Goal: Information Seeking & Learning: Compare options

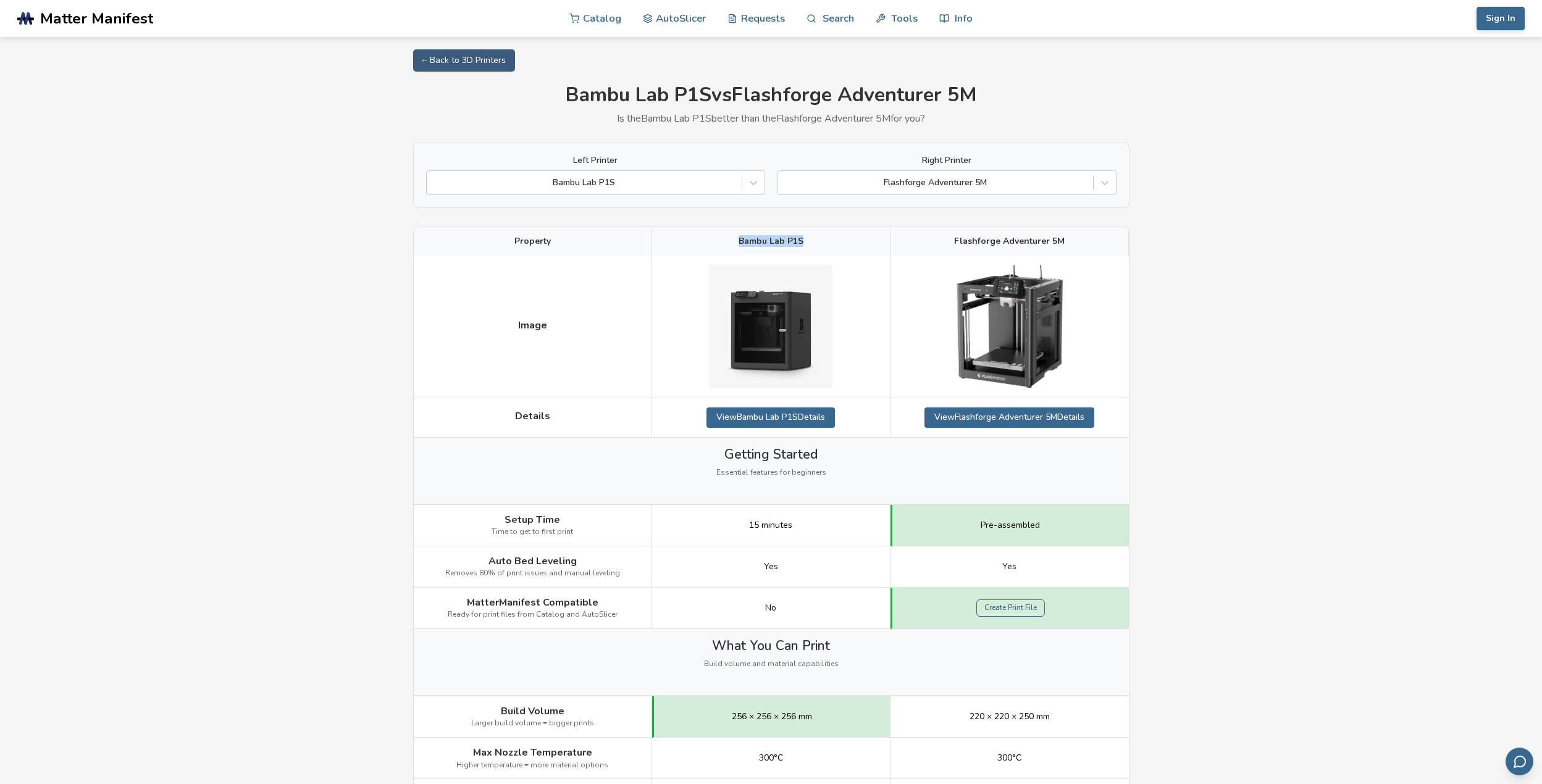
drag, startPoint x: 808, startPoint y: 239, endPoint x: 740, endPoint y: 239, distance: 68.0
click at [740, 239] on div "Bambu Lab P1S" at bounding box center [771, 241] width 239 height 28
drag, startPoint x: 1070, startPoint y: 250, endPoint x: 1065, endPoint y: 245, distance: 7.1
click at [1069, 250] on div "Flashforge Adventurer 5M" at bounding box center [1009, 241] width 239 height 28
drag, startPoint x: 1065, startPoint y: 242, endPoint x: 970, endPoint y: 247, distance: 95.1
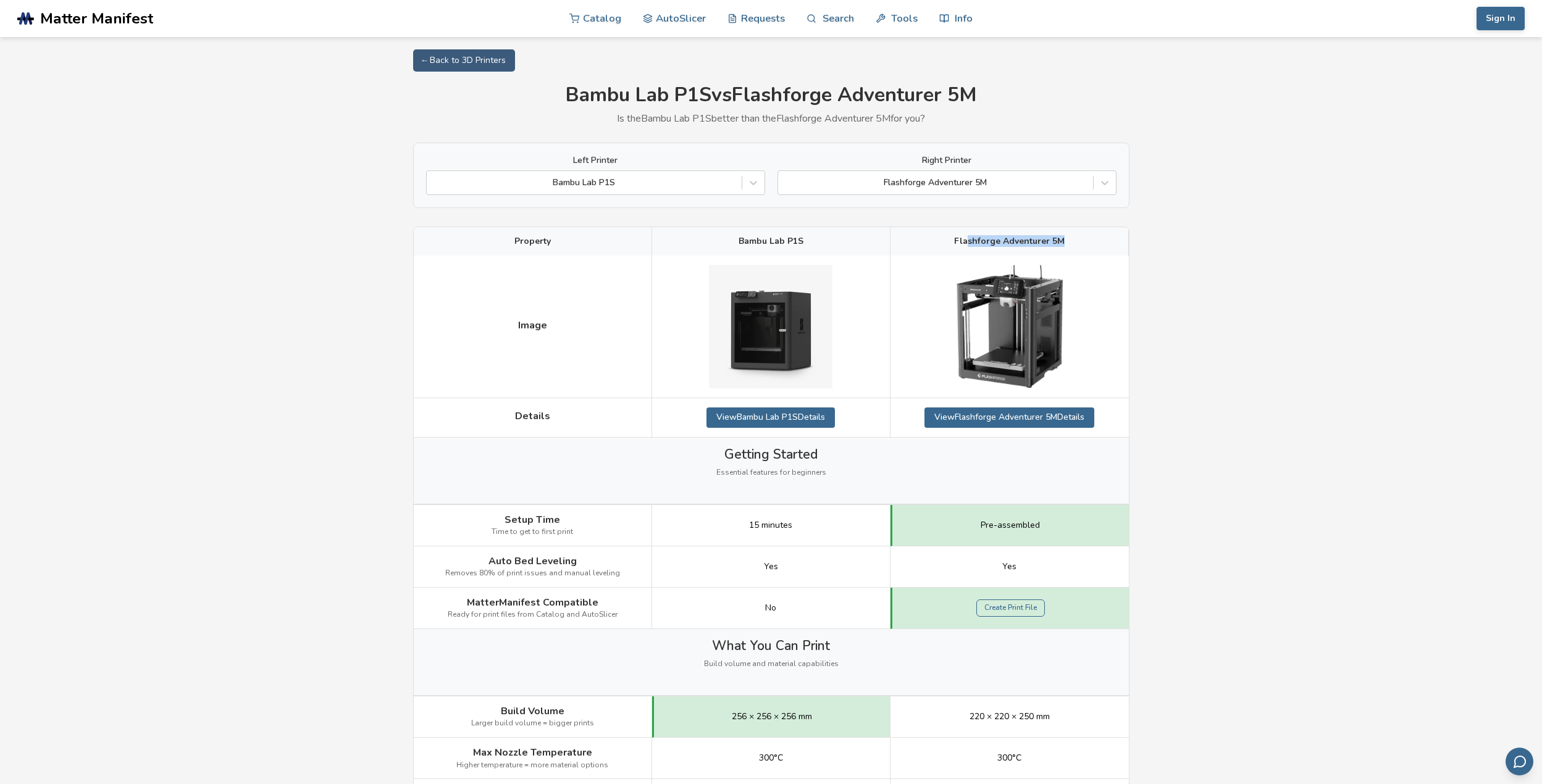
click at [970, 247] on div "Flashforge Adventurer 5M" at bounding box center [1009, 241] width 239 height 28
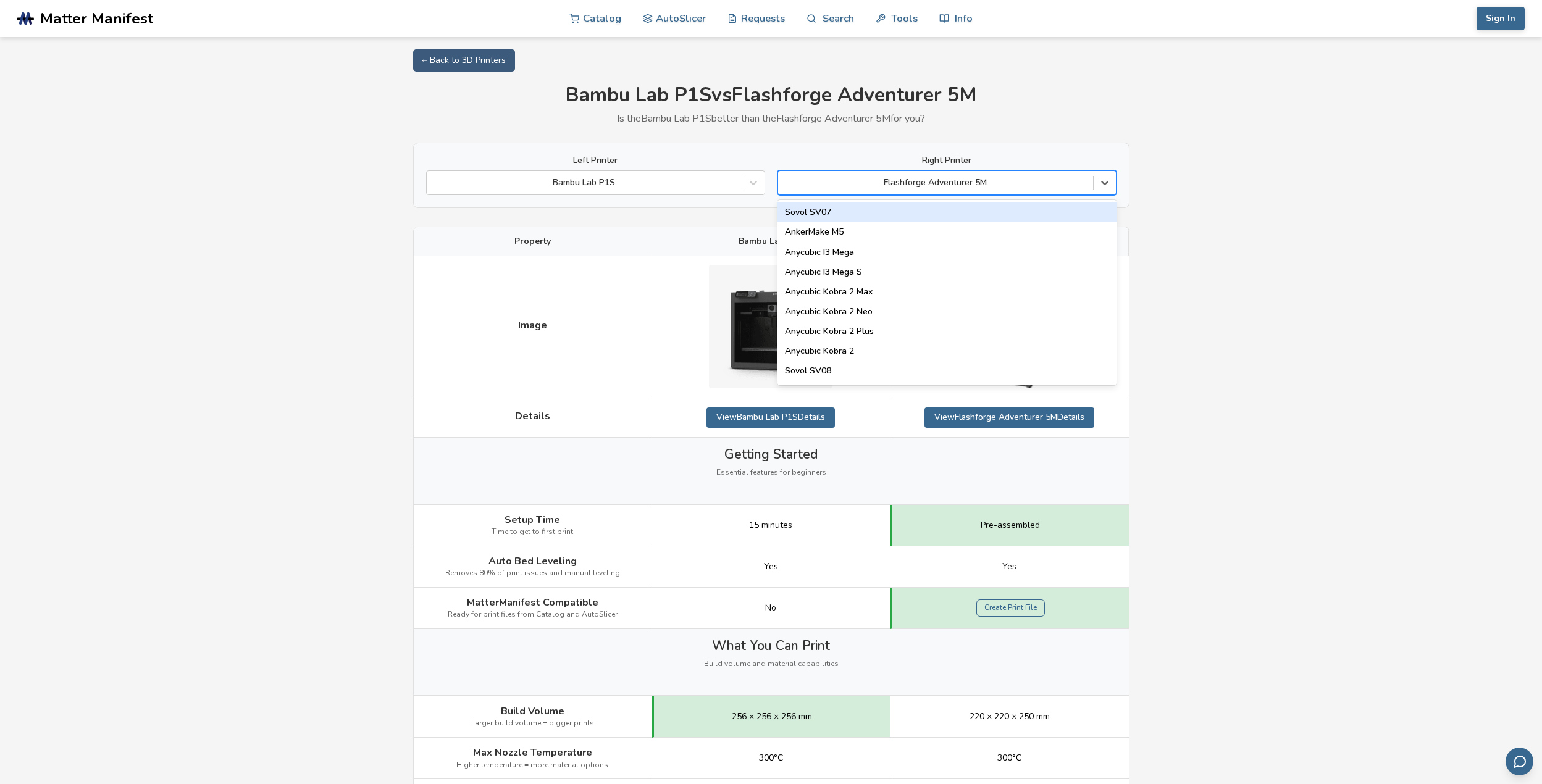
click at [1045, 185] on div at bounding box center [935, 183] width 302 height 12
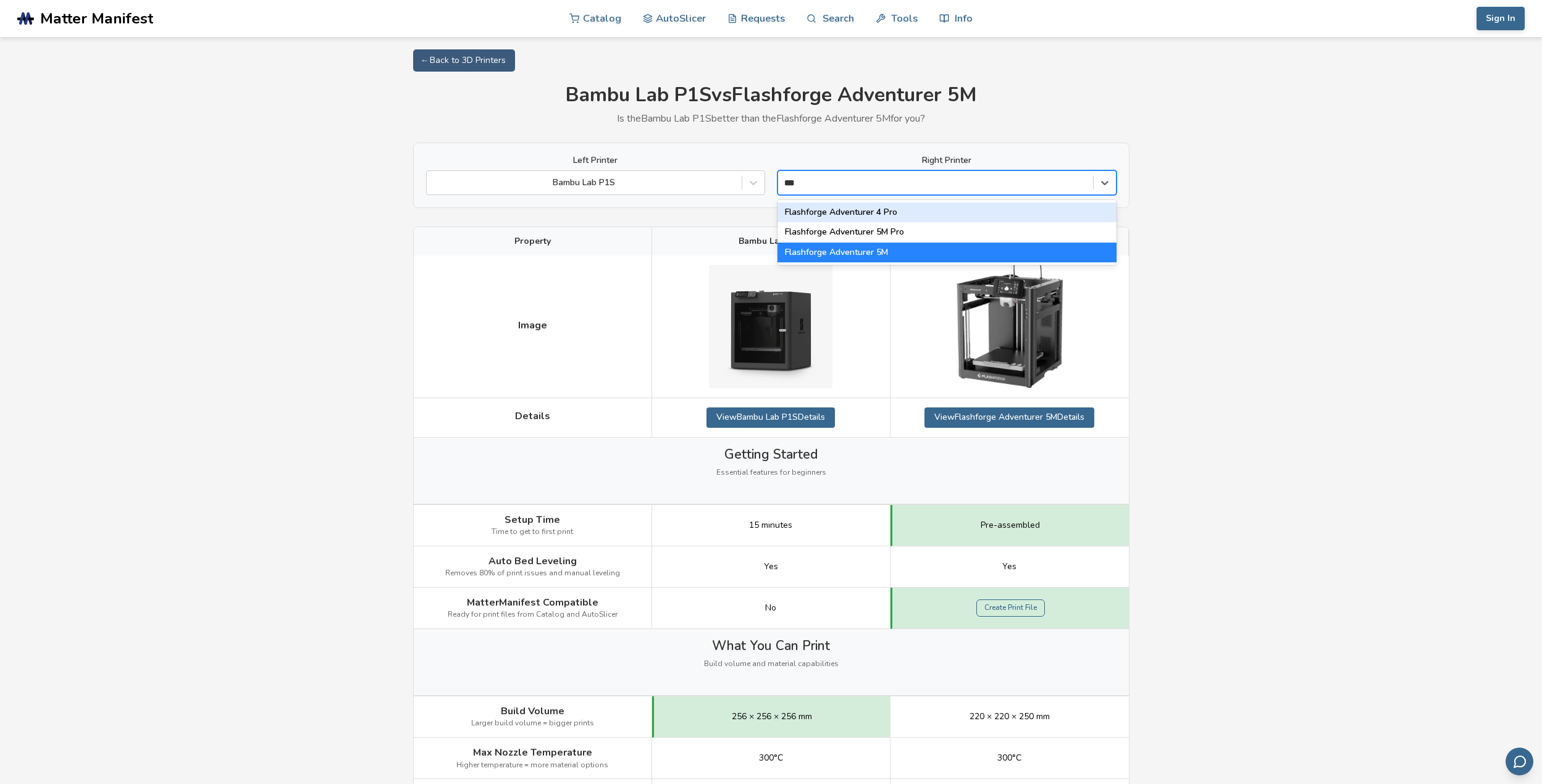
type input "****"
click at [912, 230] on div "Flashforge Adventurer 5M Pro" at bounding box center [946, 232] width 339 height 20
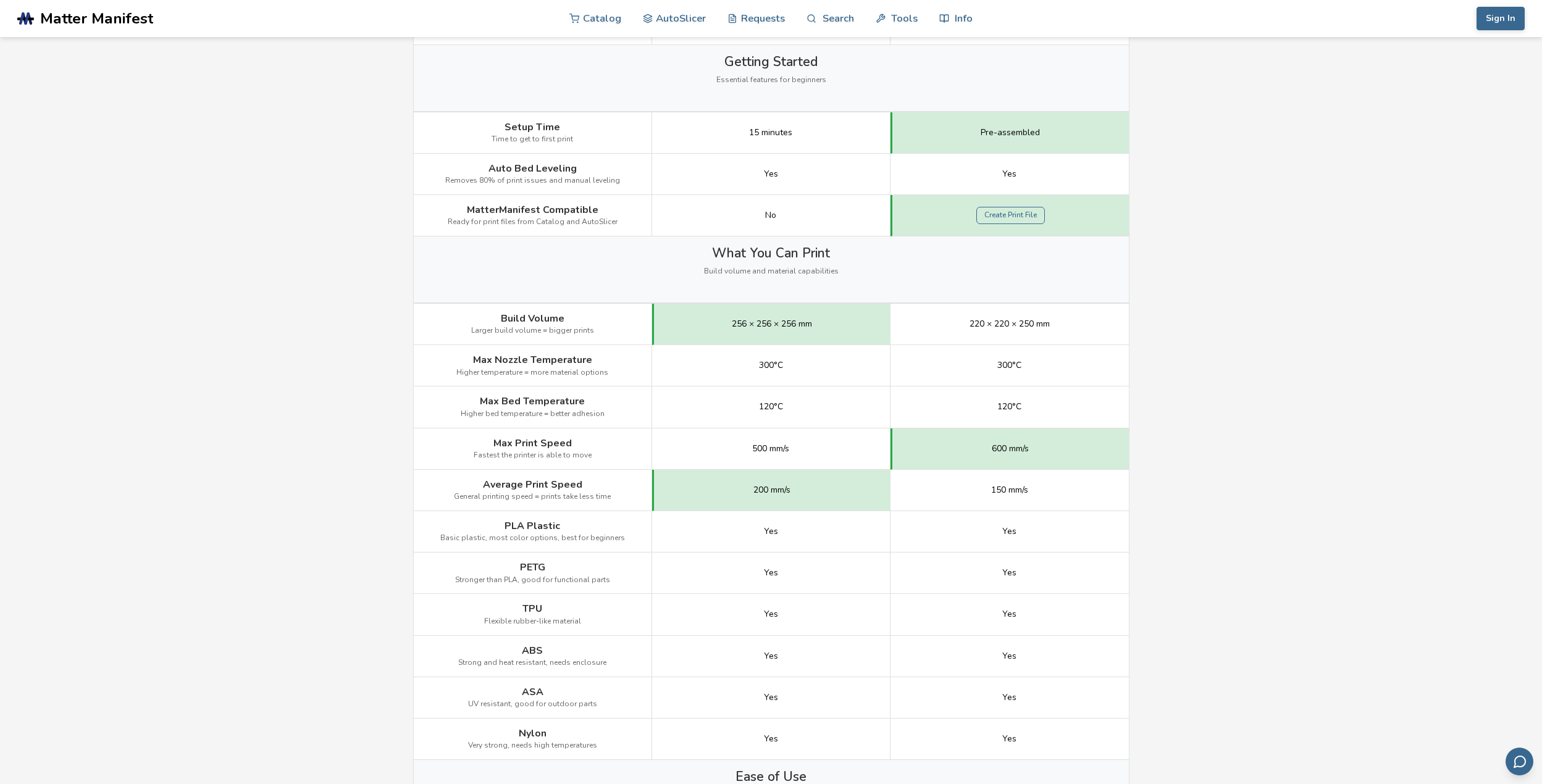
scroll to position [370, 0]
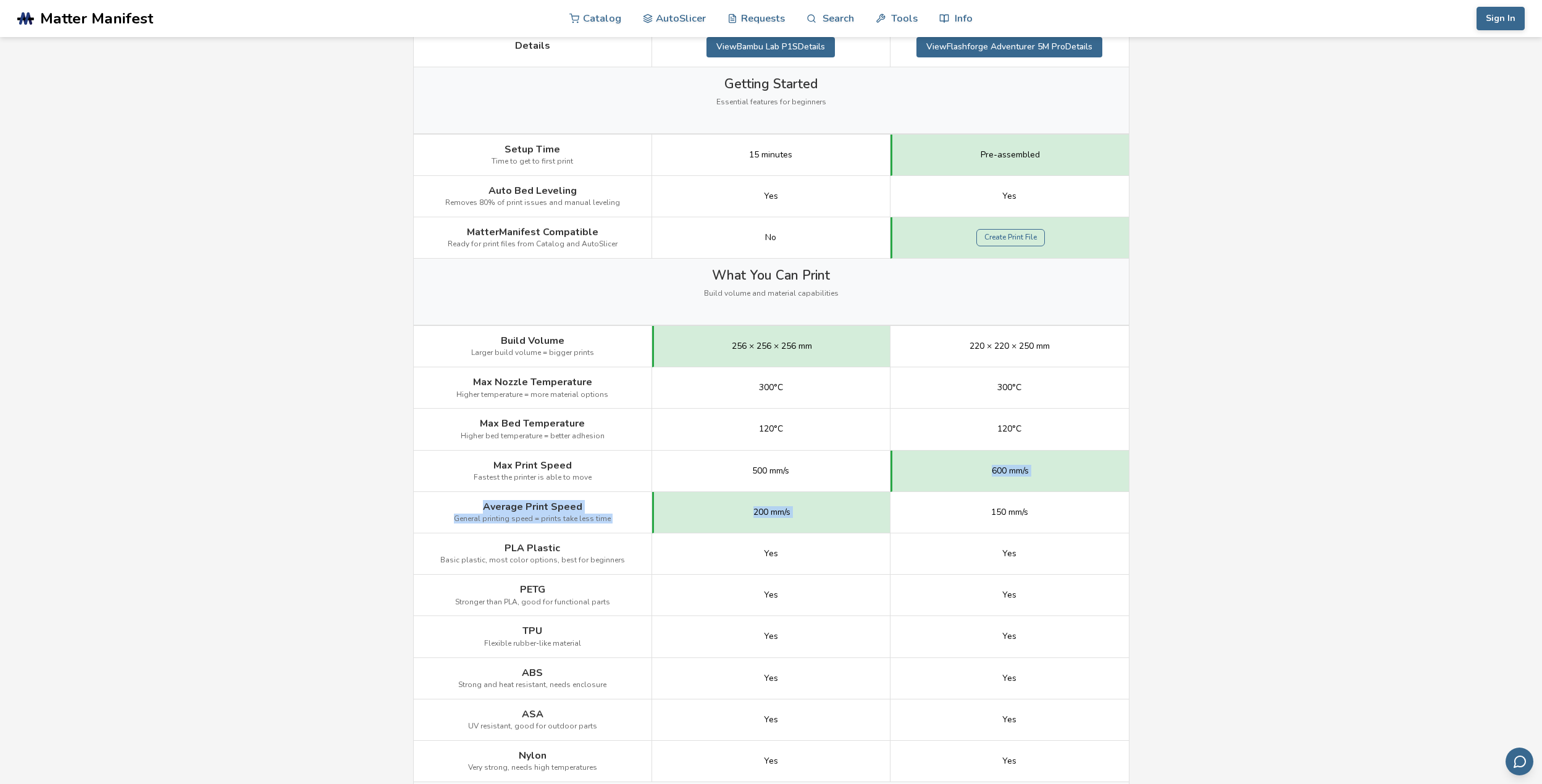
drag, startPoint x: 968, startPoint y: 529, endPoint x: 824, endPoint y: 489, distance: 149.5
click at [0, 0] on div "Image Details View Bambu Lab P1S Details View Flashforge Adventurer 5M Pro Deta…" at bounding box center [0, 0] width 0 height 0
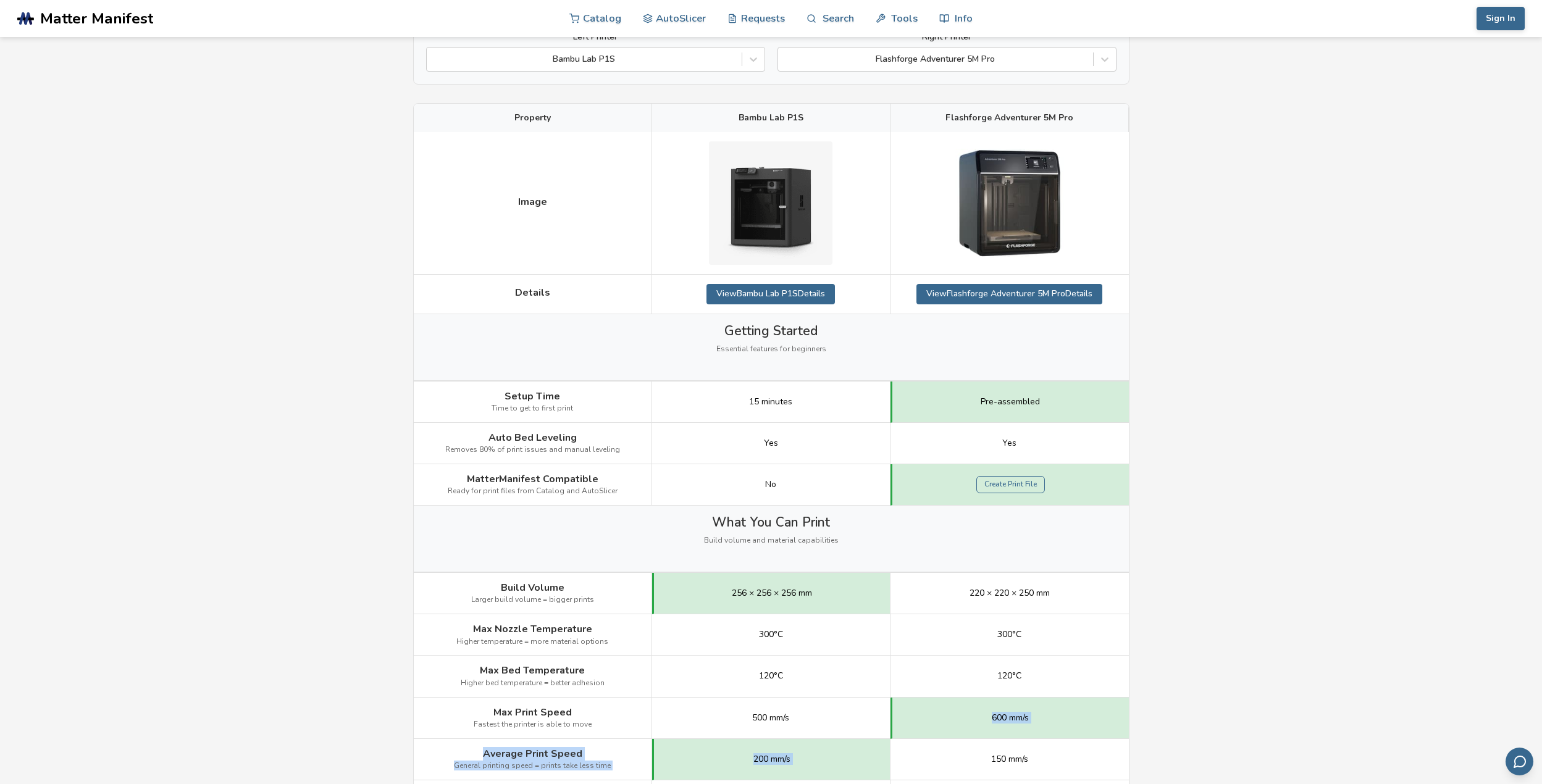
scroll to position [0, 0]
